Goal: Find specific page/section: Find specific page/section

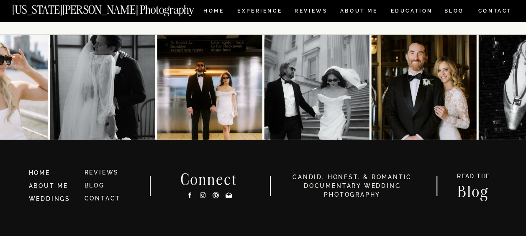
scroll to position [4466, 0]
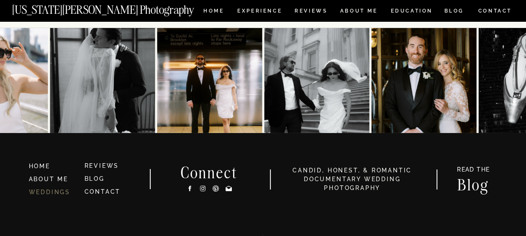
click at [58, 190] on link "WEDDINGS" at bounding box center [49, 192] width 41 height 7
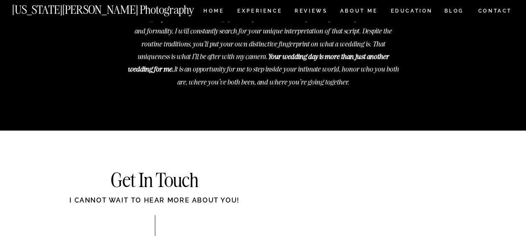
scroll to position [3195, 0]
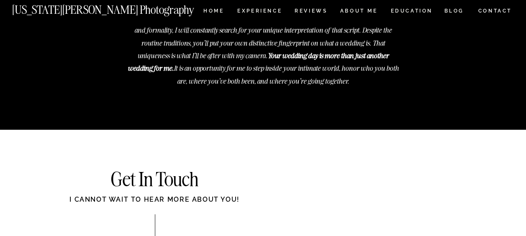
click at [491, 10] on nav "CONTACT" at bounding box center [494, 10] width 35 height 9
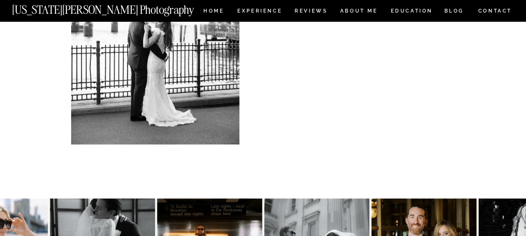
scroll to position [485, 0]
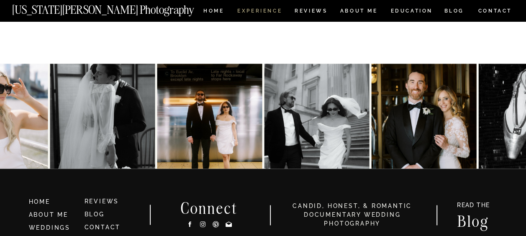
click at [248, 10] on nav "Experience" at bounding box center [259, 11] width 44 height 7
